Goal: Task Accomplishment & Management: Use online tool/utility

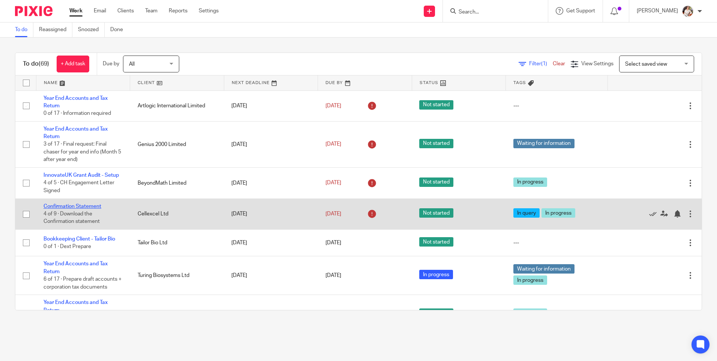
drag, startPoint x: 79, startPoint y: 207, endPoint x: 77, endPoint y: 204, distance: 4.4
click at [86, 208] on link "Confirmation Statement" at bounding box center [73, 206] width 58 height 5
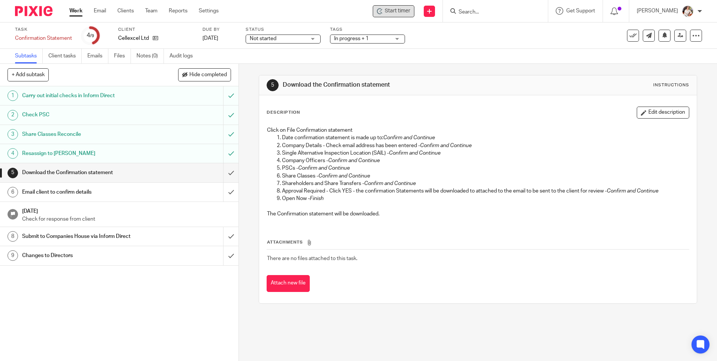
click at [410, 12] on span "Start timer" at bounding box center [398, 11] width 26 height 8
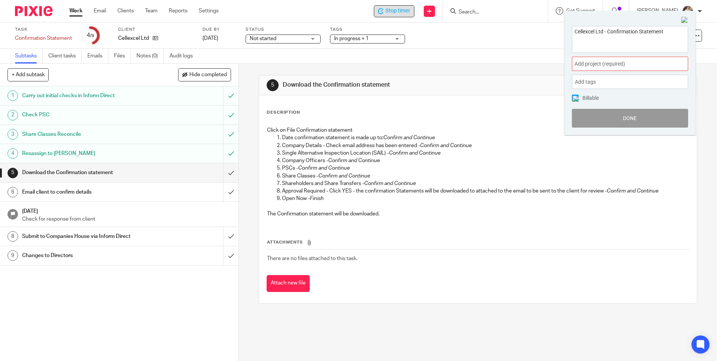
click at [672, 71] on div "Add project (required) :" at bounding box center [630, 64] width 116 height 14
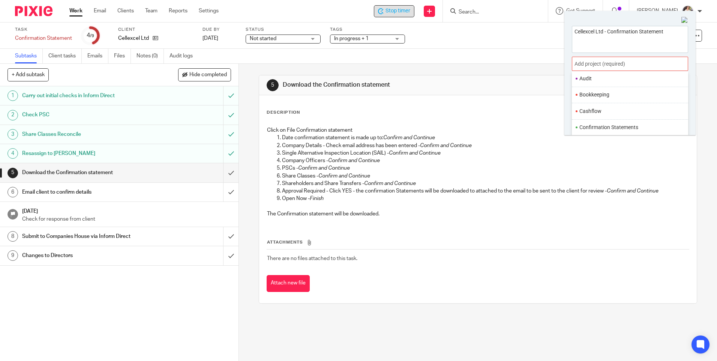
scroll to position [75, 0]
click at [613, 110] on li "Confirmation Statements" at bounding box center [629, 109] width 98 height 8
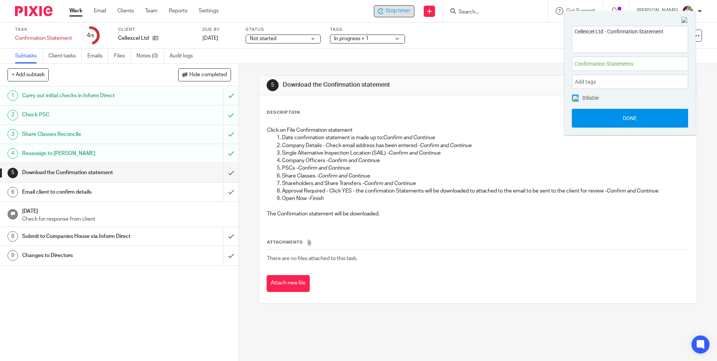
click at [606, 119] on button "Done" at bounding box center [630, 118] width 116 height 19
